Goal: Task Accomplishment & Management: Manage account settings

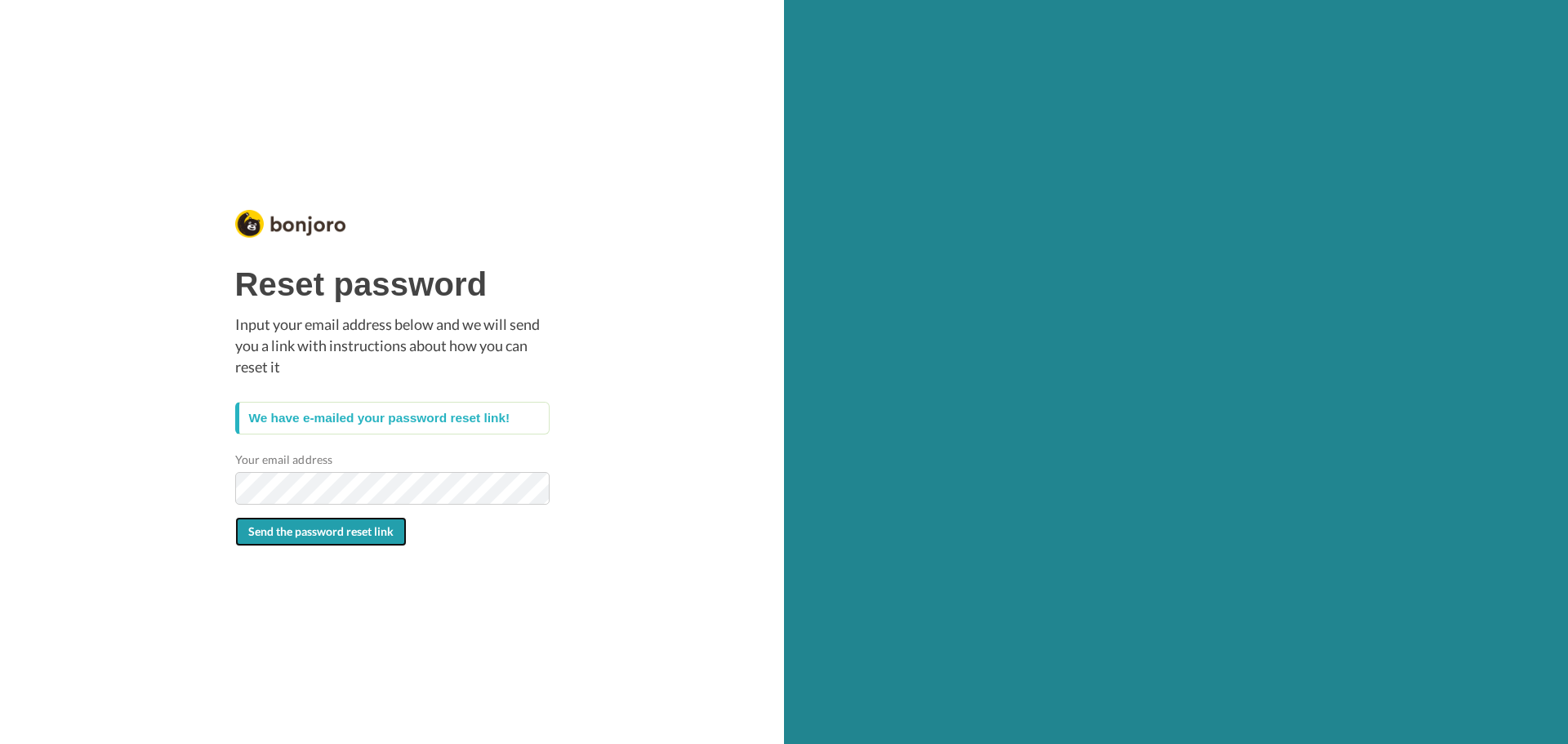
click at [349, 537] on span "Send the password reset link" at bounding box center [321, 531] width 145 height 14
click at [356, 418] on div "We have e-mailed your password reset link!" at bounding box center [392, 418] width 315 height 32
click at [381, 538] on span "Send the password reset link" at bounding box center [321, 531] width 145 height 14
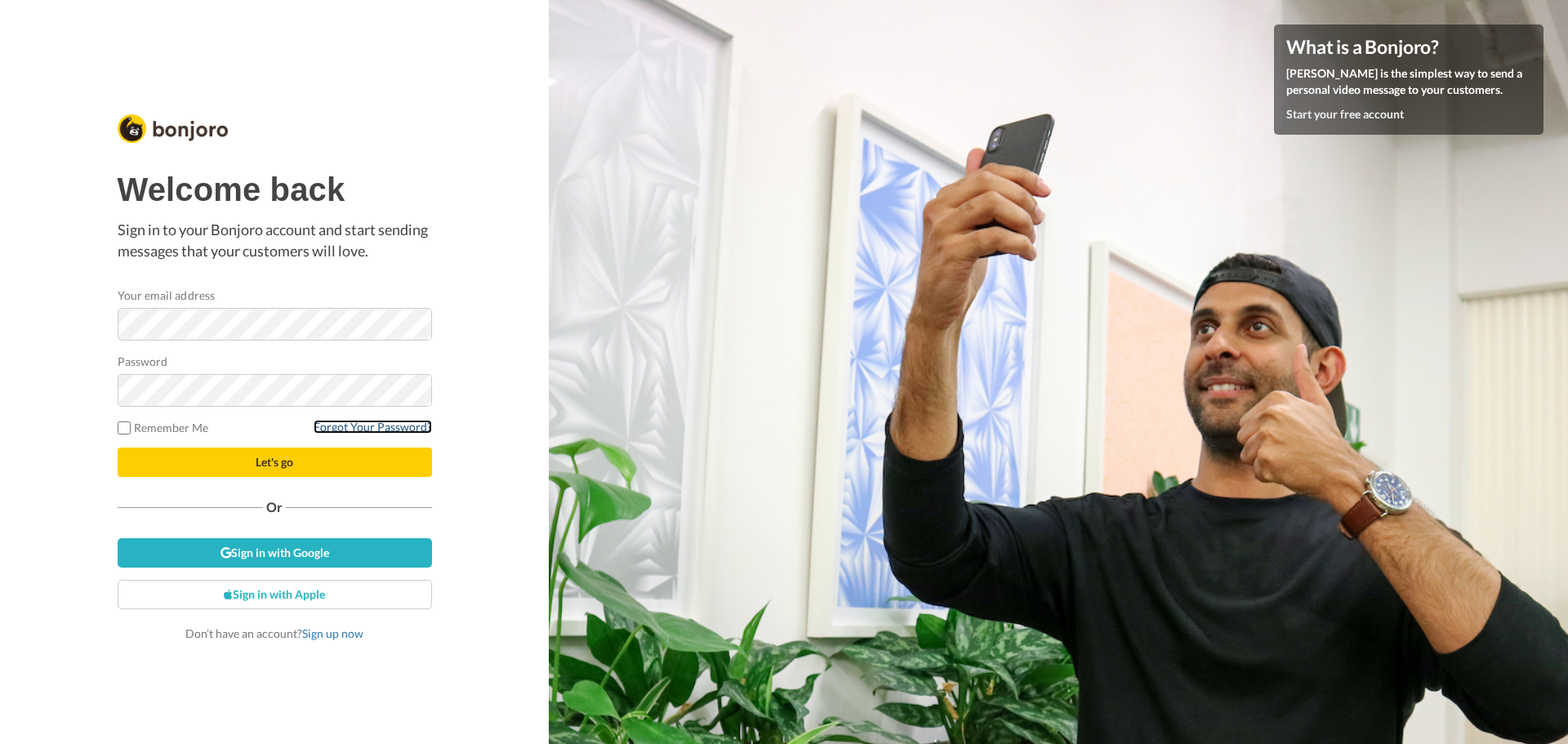
click at [350, 422] on link "Forgot Your Password?" at bounding box center [373, 427] width 118 height 14
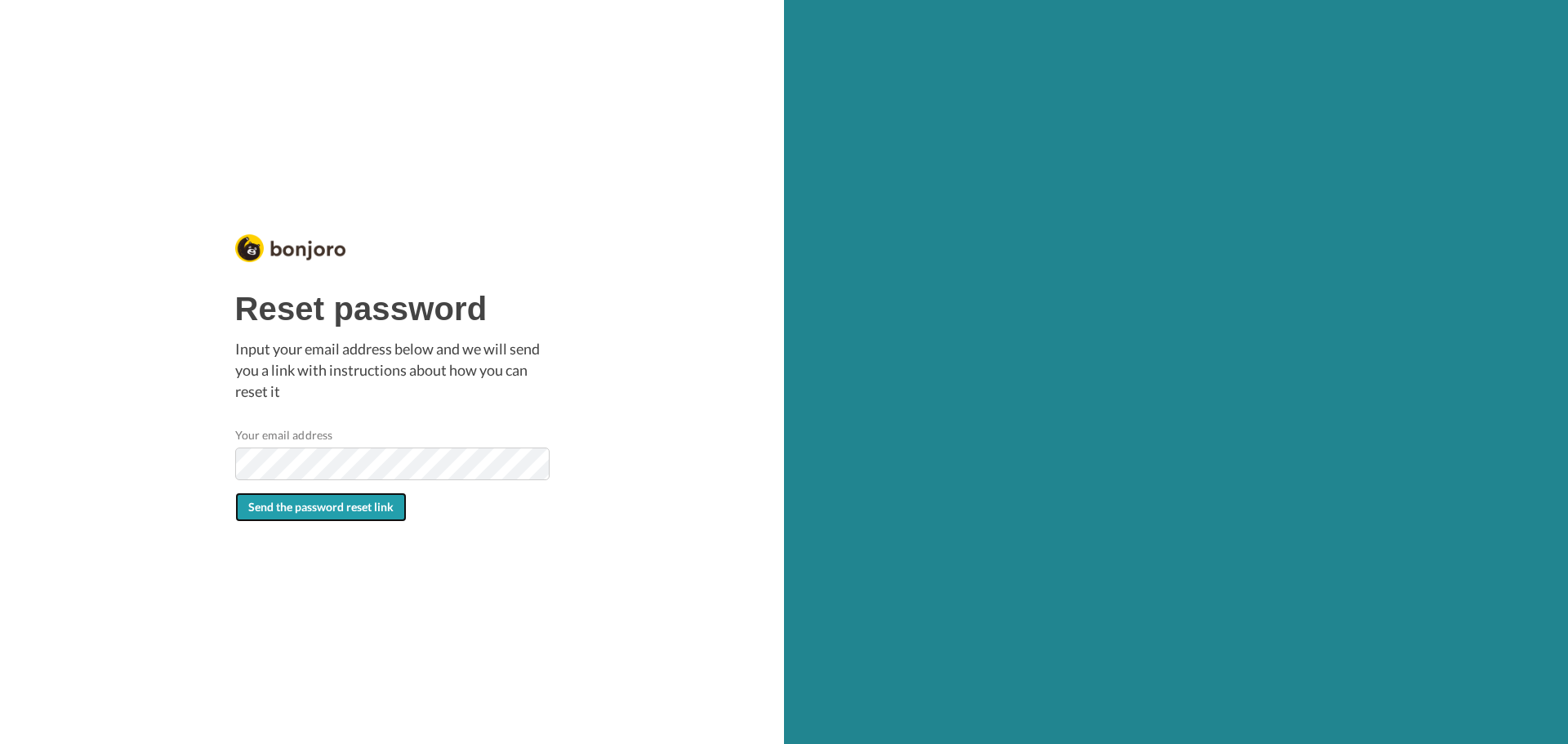
click at [359, 517] on button "Send the password reset link" at bounding box center [320, 507] width 171 height 29
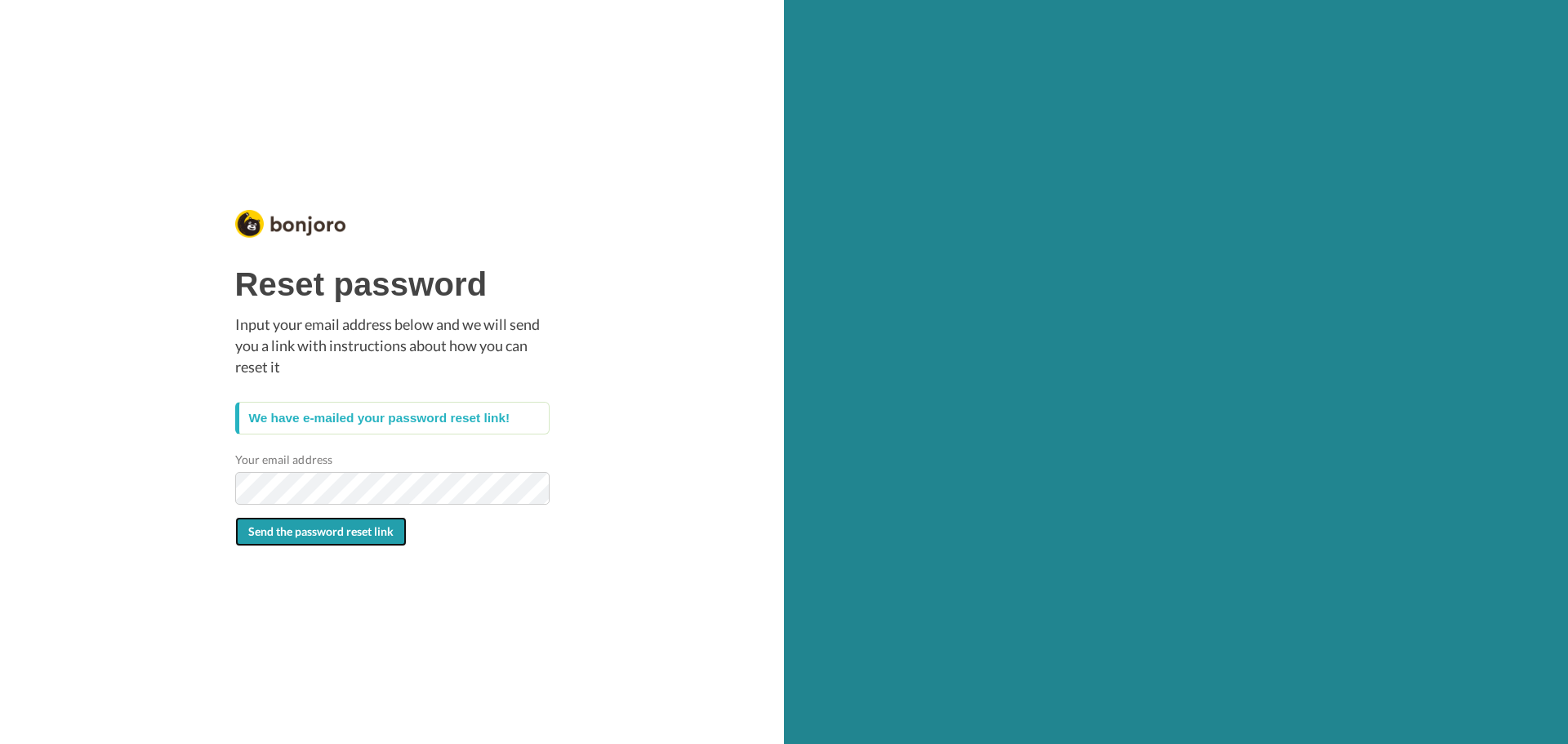
click at [353, 521] on button "Send the password reset link" at bounding box center [320, 532] width 171 height 29
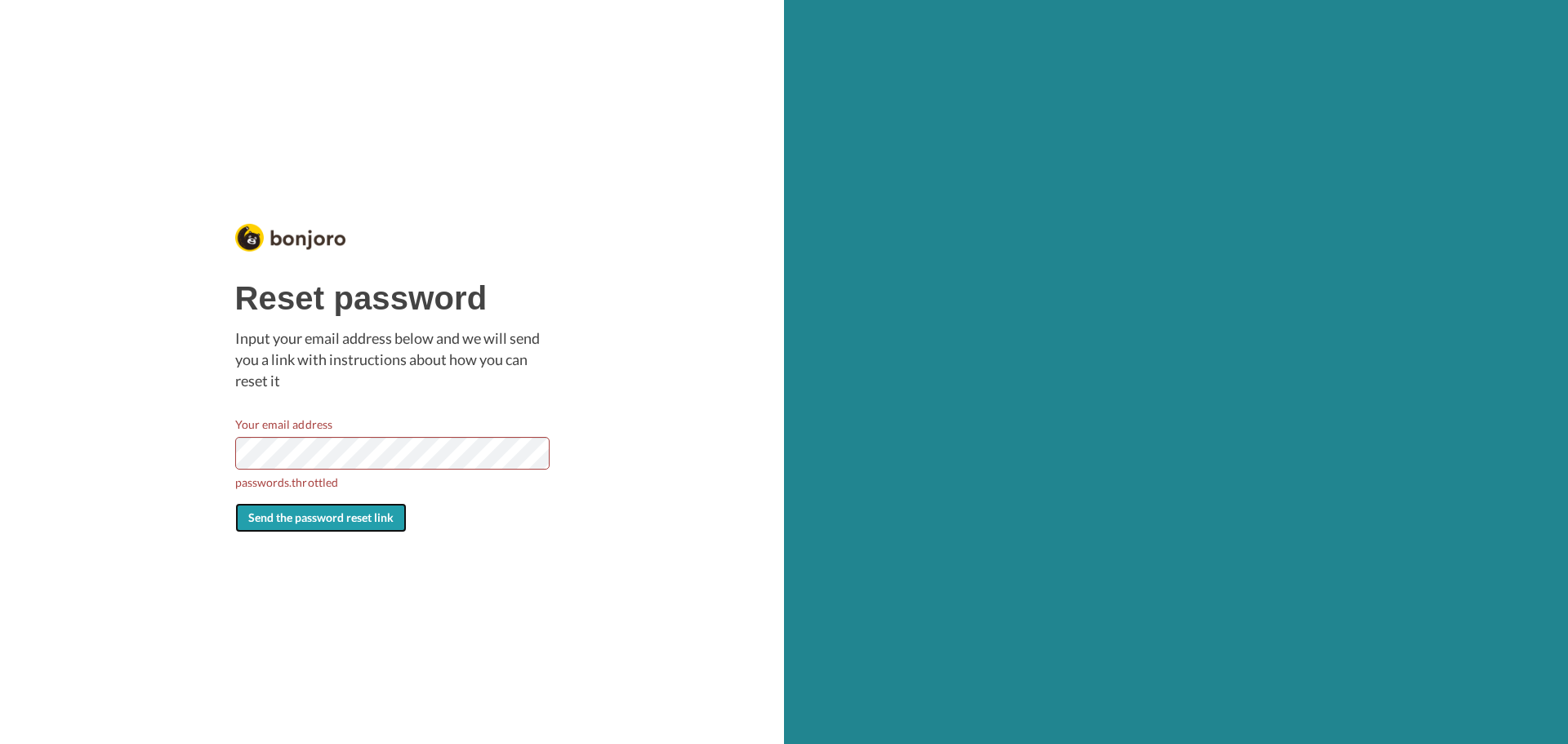
click at [374, 509] on button "Send the password reset link" at bounding box center [320, 518] width 171 height 29
click at [267, 245] on img at bounding box center [290, 238] width 110 height 29
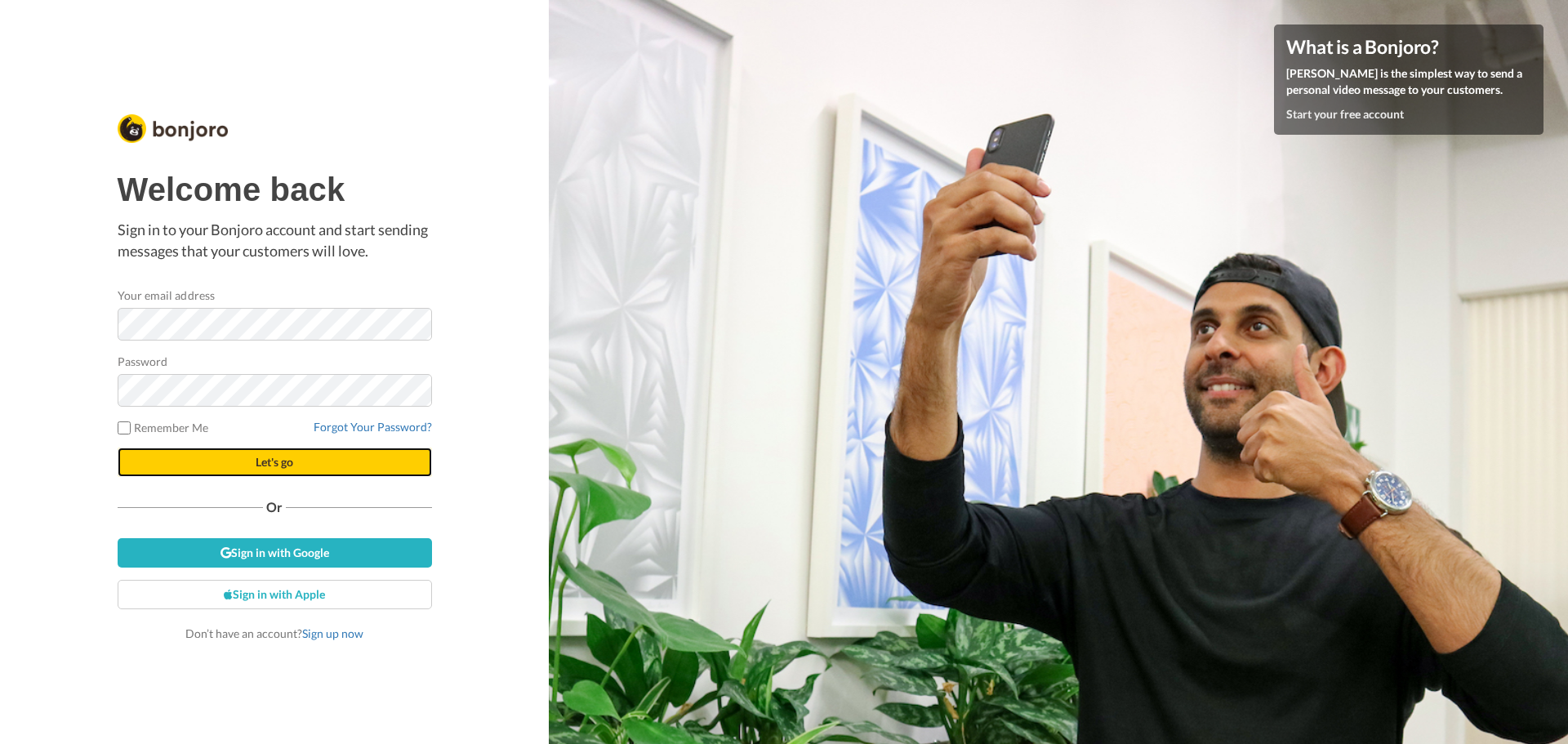
click at [315, 463] on button "Let's go" at bounding box center [275, 462] width 315 height 29
